Goal: Task Accomplishment & Management: Use online tool/utility

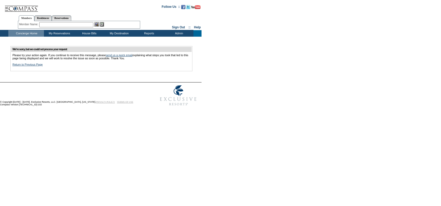
click at [38, 65] on link "Return to Previous Page" at bounding box center [27, 64] width 30 height 3
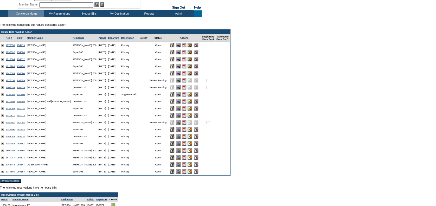
scroll to position [31, 0]
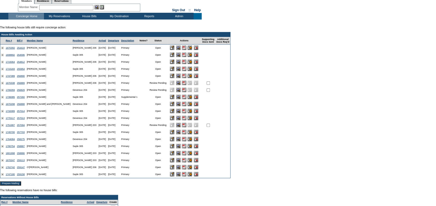
scroll to position [16, 0]
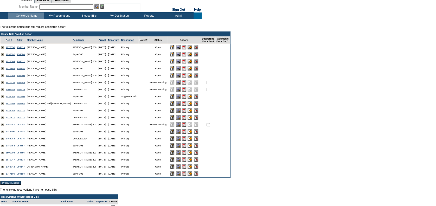
click at [182, 176] on img at bounding box center [184, 173] width 4 height 4
click at [176, 176] on input "image" at bounding box center [178, 173] width 4 height 4
